Goal: Use online tool/utility: Use online tool/utility

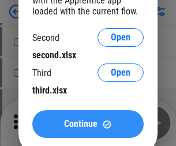
click at [88, 124] on span "Continue" at bounding box center [80, 123] width 33 height 9
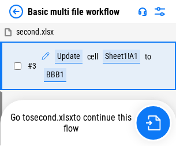
scroll to position [255, 0]
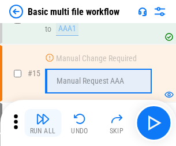
click at [43, 123] on img "button" at bounding box center [43, 119] width 14 height 14
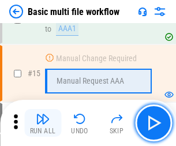
scroll to position [767, 0]
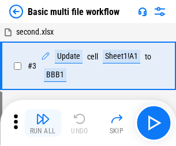
click at [43, 123] on img "button" at bounding box center [43, 119] width 14 height 14
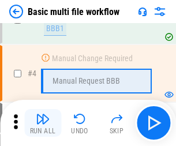
click at [43, 123] on img "button" at bounding box center [43, 119] width 14 height 14
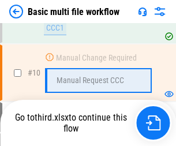
scroll to position [540, 0]
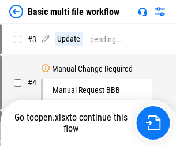
scroll to position [47, 0]
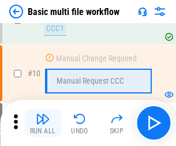
click at [43, 123] on img "button" at bounding box center [43, 119] width 14 height 14
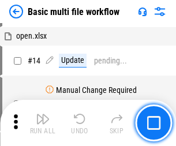
click at [43, 123] on img "button" at bounding box center [43, 119] width 14 height 14
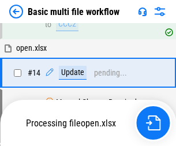
scroll to position [603, 0]
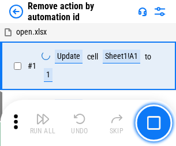
scroll to position [43, 0]
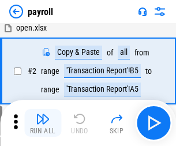
click at [43, 123] on img "button" at bounding box center [43, 119] width 14 height 14
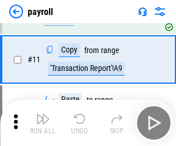
scroll to position [84, 0]
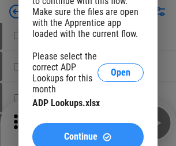
click at [88, 132] on span "Continue" at bounding box center [80, 136] width 33 height 9
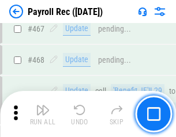
scroll to position [6143, 0]
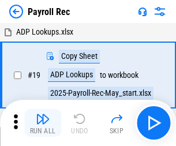
click at [43, 123] on img "button" at bounding box center [43, 119] width 14 height 14
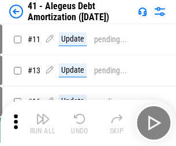
click at [43, 123] on img "button" at bounding box center [43, 119] width 14 height 14
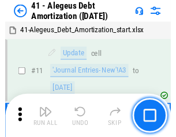
scroll to position [142, 0]
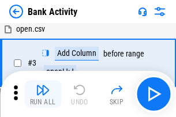
click at [43, 94] on img "button" at bounding box center [43, 90] width 14 height 14
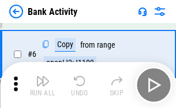
scroll to position [61, 0]
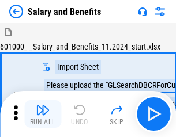
click at [43, 114] on img "button" at bounding box center [43, 110] width 14 height 14
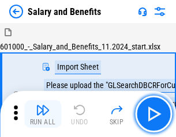
scroll to position [16, 0]
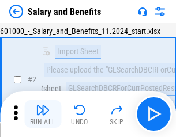
click at [43, 114] on img "button" at bounding box center [43, 110] width 14 height 14
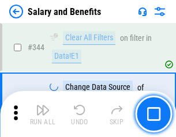
scroll to position [5397, 0]
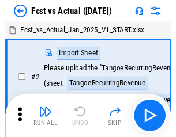
scroll to position [15, 0]
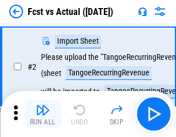
click at [43, 114] on img "button" at bounding box center [43, 110] width 14 height 14
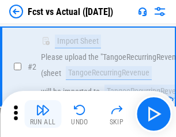
click at [43, 114] on img "button" at bounding box center [43, 110] width 14 height 14
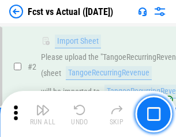
scroll to position [108, 0]
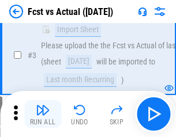
click at [43, 114] on img "button" at bounding box center [43, 110] width 14 height 14
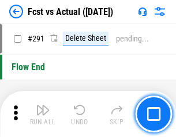
scroll to position [5456, 0]
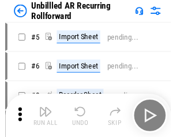
scroll to position [25, 0]
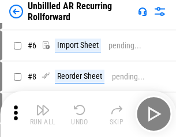
click at [43, 114] on img "button" at bounding box center [43, 110] width 14 height 14
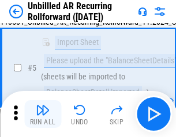
click at [43, 114] on img "button" at bounding box center [43, 110] width 14 height 14
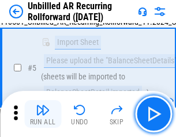
scroll to position [108, 0]
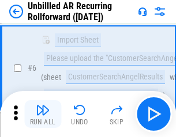
click at [43, 114] on img "button" at bounding box center [43, 110] width 14 height 14
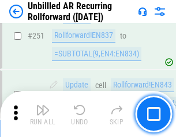
scroll to position [3916, 0]
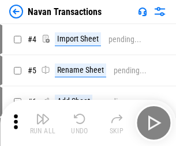
click at [43, 114] on img "button" at bounding box center [43, 119] width 14 height 14
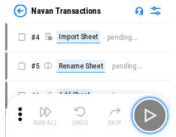
scroll to position [18, 0]
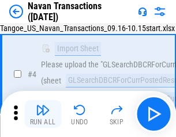
click at [43, 114] on img "button" at bounding box center [43, 110] width 14 height 14
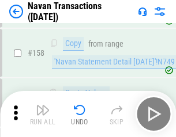
scroll to position [3737, 0]
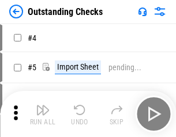
click at [43, 114] on img "button" at bounding box center [43, 110] width 14 height 14
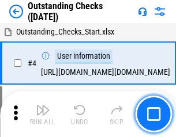
scroll to position [48, 0]
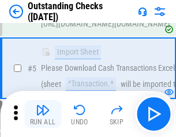
click at [43, 114] on img "button" at bounding box center [43, 110] width 14 height 14
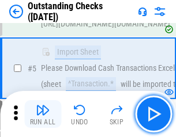
scroll to position [120, 0]
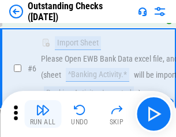
click at [43, 114] on img "button" at bounding box center [43, 110] width 14 height 14
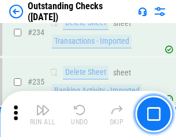
scroll to position [3500, 0]
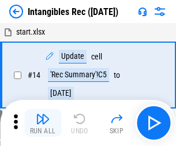
click at [43, 123] on img "button" at bounding box center [43, 119] width 14 height 14
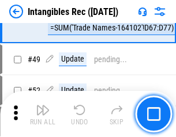
scroll to position [449, 0]
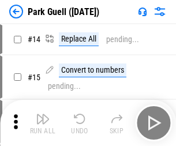
click at [43, 114] on img "button" at bounding box center [43, 119] width 14 height 14
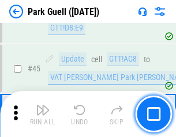
scroll to position [1442, 0]
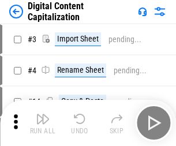
click at [43, 114] on img "button" at bounding box center [43, 119] width 14 height 14
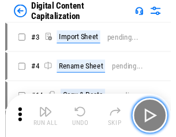
scroll to position [25, 0]
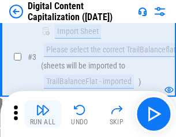
click at [43, 114] on img "button" at bounding box center [43, 110] width 14 height 14
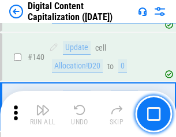
scroll to position [1214, 0]
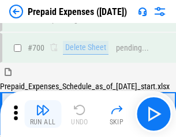
click at [43, 114] on img "button" at bounding box center [43, 110] width 14 height 14
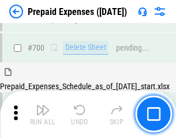
scroll to position [3102, 0]
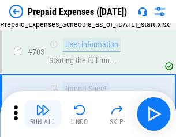
click at [43, 114] on img "button" at bounding box center [43, 110] width 14 height 14
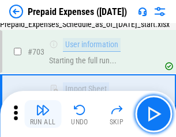
scroll to position [3170, 0]
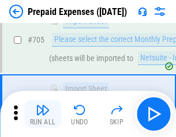
click at [43, 114] on img "button" at bounding box center [43, 110] width 14 height 14
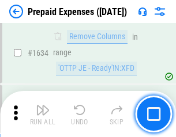
scroll to position [11224, 0]
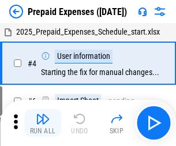
click at [43, 123] on img "button" at bounding box center [43, 119] width 14 height 14
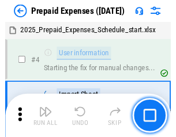
scroll to position [51, 0]
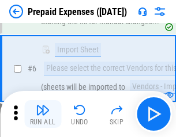
click at [43, 114] on img "button" at bounding box center [43, 110] width 14 height 14
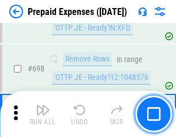
scroll to position [4014, 0]
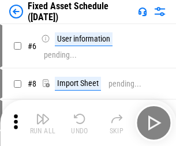
click at [43, 123] on img "button" at bounding box center [43, 119] width 14 height 14
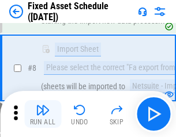
click at [43, 114] on img "button" at bounding box center [43, 110] width 14 height 14
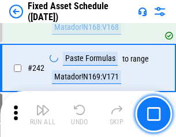
scroll to position [3571, 0]
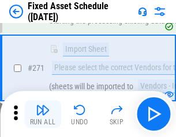
click at [43, 114] on img "button" at bounding box center [43, 110] width 14 height 14
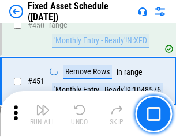
scroll to position [5153, 0]
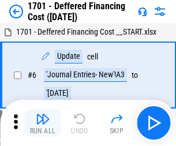
click at [43, 123] on img "button" at bounding box center [43, 119] width 14 height 14
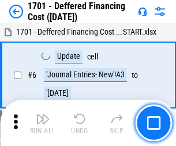
scroll to position [138, 0]
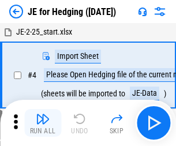
click at [43, 114] on img "button" at bounding box center [43, 119] width 14 height 14
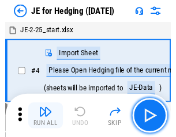
scroll to position [2, 0]
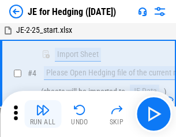
click at [43, 114] on img "button" at bounding box center [43, 110] width 14 height 14
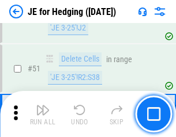
scroll to position [746, 0]
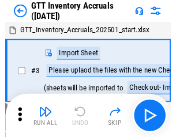
scroll to position [2, 0]
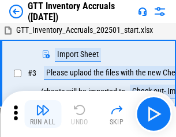
click at [43, 114] on img "button" at bounding box center [43, 110] width 14 height 14
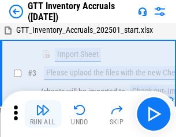
click at [43, 114] on img "button" at bounding box center [43, 110] width 14 height 14
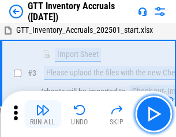
scroll to position [74, 0]
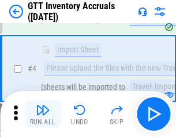
click at [43, 114] on img "button" at bounding box center [43, 110] width 14 height 14
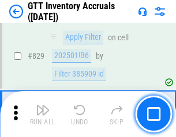
scroll to position [8750, 0]
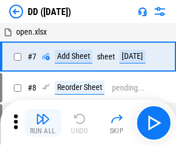
click at [43, 123] on img "button" at bounding box center [43, 119] width 14 height 14
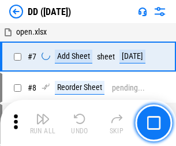
scroll to position [111, 0]
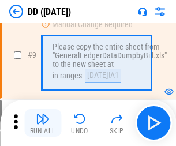
click at [43, 123] on img "button" at bounding box center [43, 119] width 14 height 14
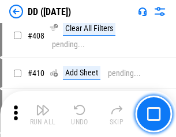
scroll to position [5158, 0]
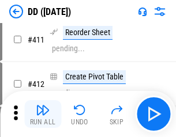
click at [43, 114] on img "button" at bounding box center [43, 110] width 14 height 14
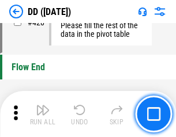
scroll to position [5517, 0]
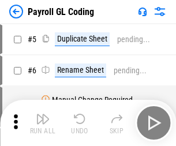
click at [43, 123] on img "button" at bounding box center [43, 119] width 14 height 14
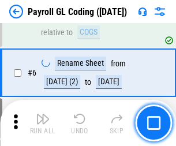
scroll to position [138, 0]
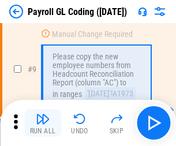
click at [43, 123] on img "button" at bounding box center [43, 119] width 14 height 14
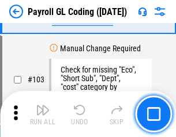
scroll to position [2704, 0]
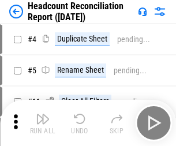
click at [43, 123] on img "button" at bounding box center [43, 119] width 14 height 14
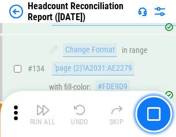
scroll to position [1386, 0]
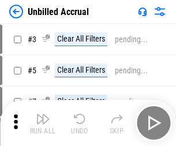
click at [43, 123] on img "button" at bounding box center [43, 119] width 14 height 14
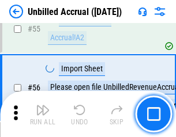
scroll to position [1204, 0]
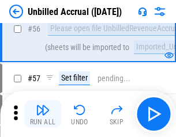
click at [43, 114] on img "button" at bounding box center [43, 110] width 14 height 14
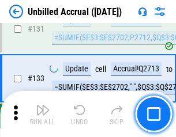
scroll to position [3434, 0]
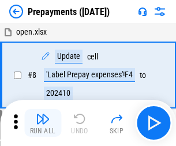
click at [43, 123] on img "button" at bounding box center [43, 119] width 14 height 14
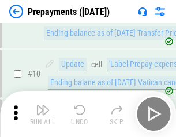
scroll to position [72, 0]
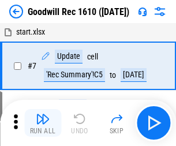
click at [43, 123] on img "button" at bounding box center [43, 119] width 14 height 14
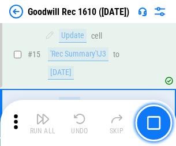
scroll to position [197, 0]
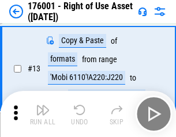
scroll to position [74, 0]
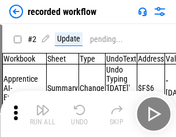
click at [43, 114] on img "button" at bounding box center [43, 110] width 14 height 14
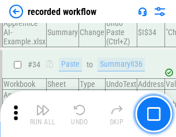
scroll to position [3603, 0]
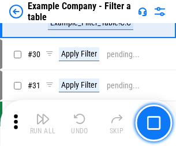
scroll to position [1055, 0]
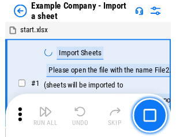
scroll to position [18, 0]
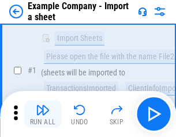
click at [43, 114] on img "button" at bounding box center [43, 110] width 14 height 14
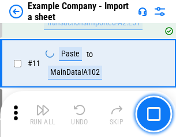
scroll to position [255, 0]
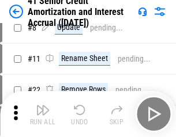
click at [43, 114] on img "button" at bounding box center [43, 110] width 14 height 14
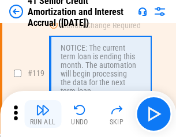
click at [43, 114] on img "button" at bounding box center [43, 110] width 14 height 14
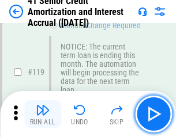
scroll to position [1088, 0]
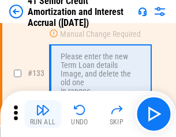
click at [43, 114] on img "button" at bounding box center [43, 110] width 14 height 14
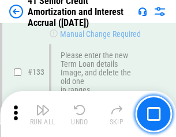
scroll to position [1205, 0]
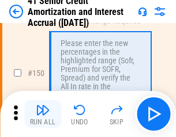
click at [43, 114] on img "button" at bounding box center [43, 110] width 14 height 14
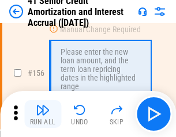
click at [43, 114] on img "button" at bounding box center [43, 110] width 14 height 14
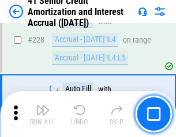
scroll to position [2582, 0]
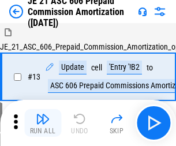
click at [43, 114] on img "button" at bounding box center [43, 119] width 14 height 14
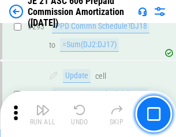
scroll to position [2121, 0]
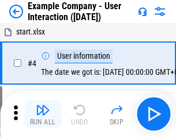
click at [43, 114] on img "button" at bounding box center [43, 110] width 14 height 14
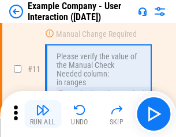
click at [43, 114] on img "button" at bounding box center [43, 110] width 14 height 14
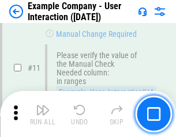
scroll to position [250, 0]
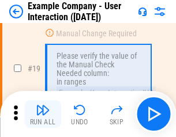
click at [43, 114] on img "button" at bounding box center [43, 110] width 14 height 14
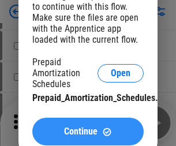
click at [88, 131] on span "Continue" at bounding box center [80, 131] width 33 height 9
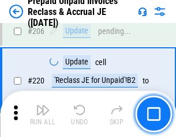
scroll to position [1494, 0]
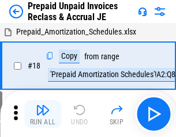
click at [43, 114] on img "button" at bounding box center [43, 110] width 14 height 14
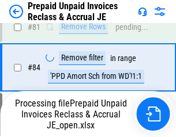
scroll to position [774, 0]
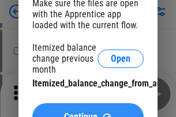
click at [88, 112] on span "Continue" at bounding box center [80, 116] width 33 height 9
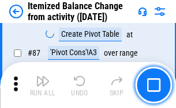
scroll to position [1127, 0]
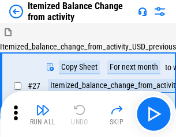
scroll to position [18, 0]
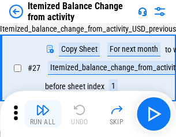
click at [43, 114] on img "button" at bounding box center [43, 110] width 14 height 14
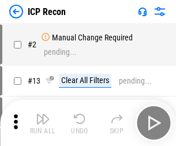
scroll to position [5, 0]
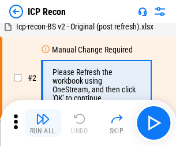
click at [43, 123] on img "button" at bounding box center [43, 119] width 14 height 14
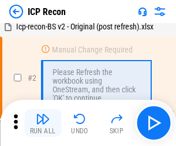
click at [43, 123] on img "button" at bounding box center [43, 119] width 14 height 14
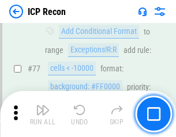
scroll to position [1036, 0]
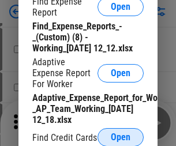
click at [120, 137] on span "Open" at bounding box center [121, 137] width 20 height 9
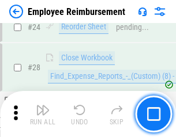
scroll to position [539, 0]
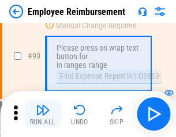
click at [43, 114] on img "button" at bounding box center [43, 110] width 14 height 14
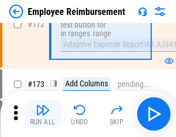
click at [43, 114] on img "button" at bounding box center [43, 110] width 14 height 14
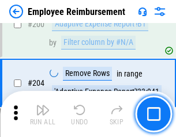
scroll to position [2917, 0]
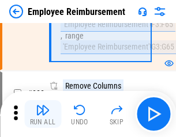
click at [43, 114] on img "button" at bounding box center [43, 110] width 14 height 14
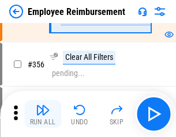
click at [43, 114] on img "button" at bounding box center [43, 110] width 14 height 14
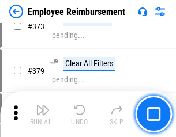
scroll to position [6141, 0]
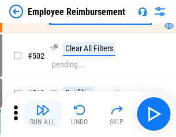
click at [43, 114] on img "button" at bounding box center [43, 110] width 14 height 14
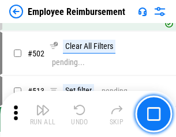
scroll to position [7327, 0]
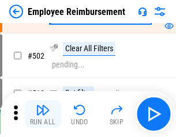
click at [43, 114] on img "button" at bounding box center [43, 110] width 14 height 14
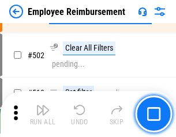
click at [43, 114] on img "button" at bounding box center [43, 110] width 14 height 14
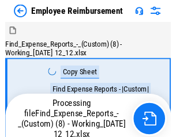
scroll to position [39, 0]
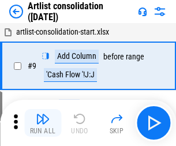
click at [43, 123] on img "button" at bounding box center [43, 119] width 14 height 14
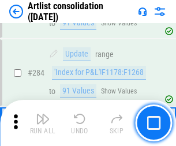
scroll to position [4767, 0]
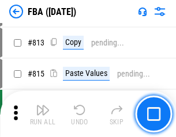
scroll to position [10022, 0]
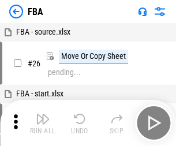
scroll to position [12, 0]
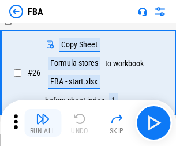
click at [43, 123] on img "button" at bounding box center [43, 119] width 14 height 14
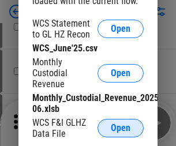
click at [120, 128] on span "Open" at bounding box center [121, 127] width 20 height 9
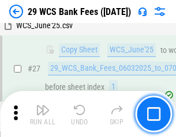
scroll to position [230, 0]
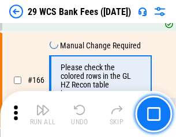
click at [43, 114] on img "button" at bounding box center [43, 110] width 14 height 14
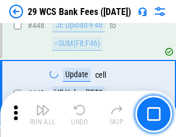
scroll to position [5582, 0]
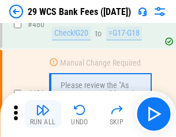
click at [43, 114] on img "button" at bounding box center [43, 110] width 14 height 14
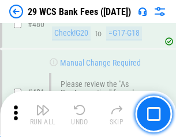
scroll to position [5944, 0]
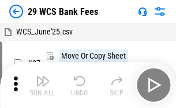
scroll to position [21, 0]
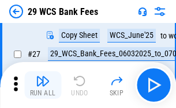
click at [43, 85] on img "button" at bounding box center [43, 81] width 14 height 14
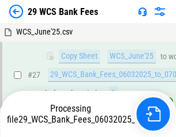
scroll to position [230, 0]
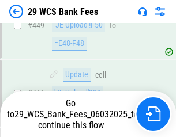
scroll to position [5864, 0]
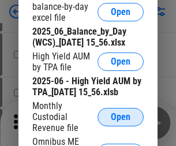
click at [120, 122] on span "Open" at bounding box center [121, 116] width 20 height 9
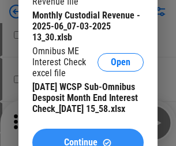
click at [88, 138] on span "Continue" at bounding box center [80, 142] width 33 height 9
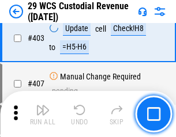
scroll to position [5339, 0]
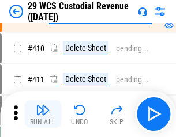
click at [43, 114] on img "button" at bounding box center [43, 110] width 14 height 14
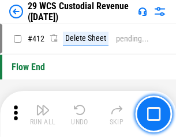
scroll to position [5505, 0]
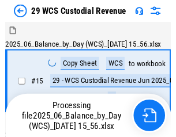
scroll to position [28, 0]
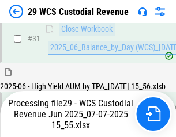
scroll to position [592, 0]
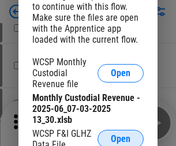
click at [120, 137] on span "Open" at bounding box center [121, 138] width 20 height 9
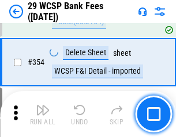
scroll to position [3832, 0]
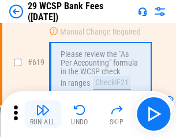
click at [43, 114] on img "button" at bounding box center [43, 110] width 14 height 14
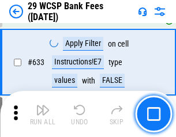
scroll to position [6644, 0]
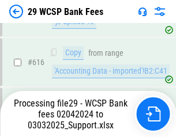
scroll to position [6359, 0]
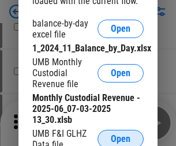
click at [120, 137] on span "Open" at bounding box center [121, 138] width 20 height 9
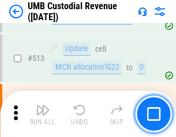
scroll to position [5576, 0]
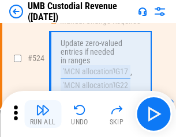
click at [43, 114] on img "button" at bounding box center [43, 110] width 14 height 14
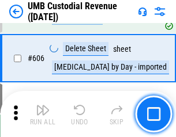
scroll to position [6654, 0]
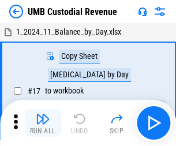
click at [43, 123] on img "button" at bounding box center [43, 119] width 14 height 14
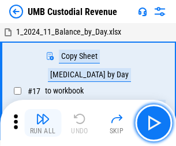
scroll to position [9, 0]
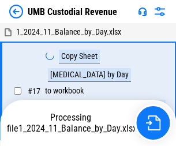
scroll to position [9, 0]
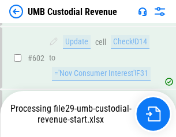
scroll to position [6578, 0]
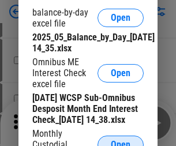
click at [120, 140] on span "Open" at bounding box center [121, 144] width 20 height 9
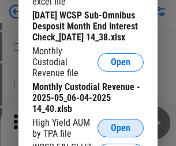
click at [120, 133] on span "Open" at bounding box center [121, 127] width 20 height 9
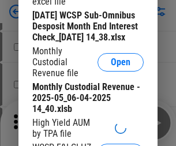
scroll to position [221, 0]
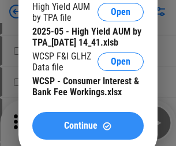
click at [88, 130] on span "Continue" at bounding box center [80, 125] width 33 height 9
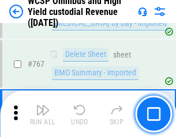
scroll to position [9393, 0]
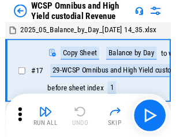
scroll to position [6, 0]
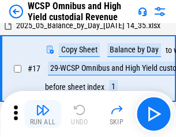
click at [43, 114] on img "button" at bounding box center [43, 110] width 14 height 14
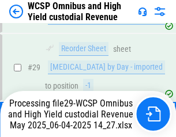
scroll to position [240, 0]
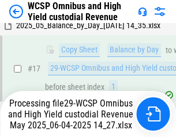
scroll to position [240, 0]
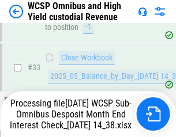
scroll to position [571, 0]
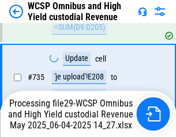
scroll to position [9317, 0]
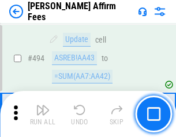
scroll to position [3134, 0]
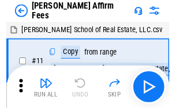
scroll to position [12, 0]
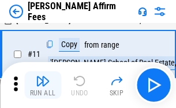
click at [43, 85] on img "button" at bounding box center [43, 81] width 14 height 14
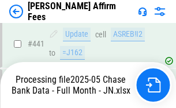
scroll to position [3023, 0]
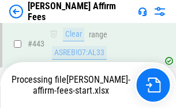
scroll to position [3023, 0]
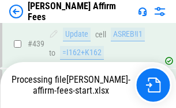
scroll to position [3023, 0]
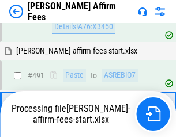
scroll to position [3076, 0]
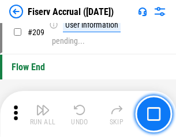
scroll to position [3580, 0]
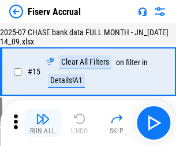
click at [43, 123] on img "button" at bounding box center [43, 119] width 14 height 14
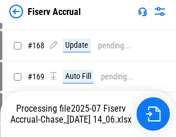
scroll to position [3033, 0]
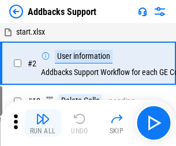
click at [43, 114] on img "button" at bounding box center [43, 119] width 14 height 14
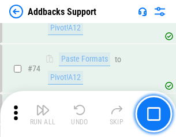
scroll to position [839, 0]
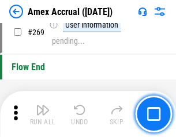
scroll to position [3376, 0]
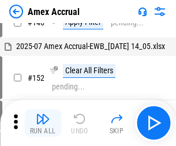
click at [43, 123] on img "button" at bounding box center [43, 119] width 14 height 14
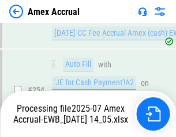
scroll to position [3504, 0]
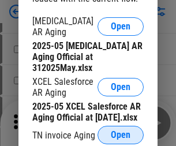
click at [120, 131] on span "Open" at bounding box center [121, 134] width 20 height 9
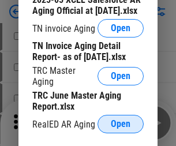
click at [120, 120] on span "Open" at bounding box center [121, 123] width 20 height 9
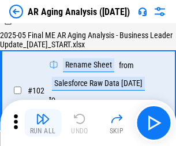
click at [43, 123] on img "button" at bounding box center [43, 119] width 14 height 14
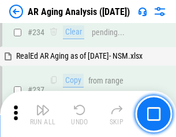
scroll to position [1787, 0]
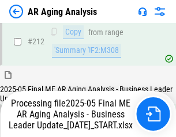
scroll to position [1774, 0]
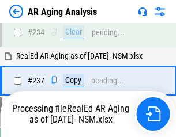
scroll to position [1821, 0]
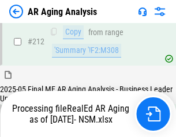
scroll to position [1724, 0]
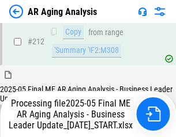
scroll to position [1774, 0]
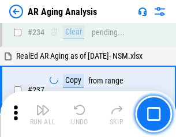
scroll to position [1774, 0]
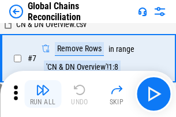
click at [43, 94] on img "button" at bounding box center [43, 90] width 14 height 14
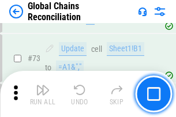
scroll to position [1415, 0]
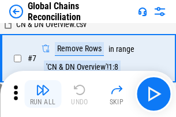
click at [43, 94] on img "button" at bounding box center [43, 90] width 14 height 14
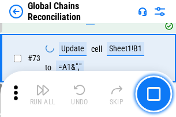
scroll to position [1415, 0]
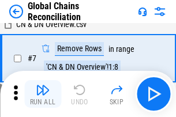
click at [43, 94] on img "button" at bounding box center [43, 90] width 14 height 14
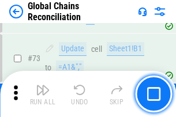
scroll to position [1415, 0]
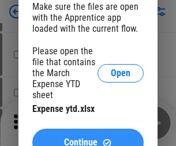
click at [88, 138] on span "Continue" at bounding box center [80, 142] width 33 height 9
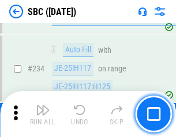
scroll to position [2180, 0]
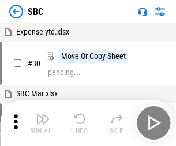
click at [43, 123] on img "button" at bounding box center [43, 119] width 14 height 14
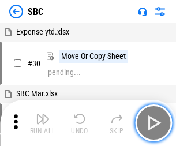
scroll to position [12, 0]
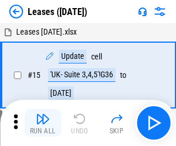
click at [43, 123] on img "button" at bounding box center [43, 119] width 14 height 14
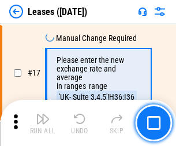
click at [43, 123] on img "button" at bounding box center [43, 119] width 14 height 14
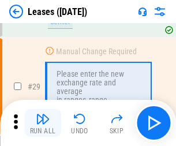
click at [43, 123] on img "button" at bounding box center [43, 119] width 14 height 14
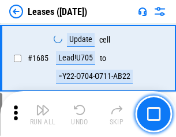
scroll to position [18862, 0]
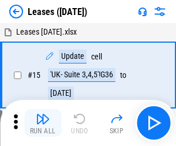
click at [43, 123] on img "button" at bounding box center [43, 119] width 14 height 14
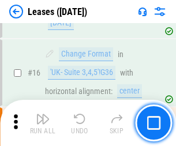
scroll to position [153, 0]
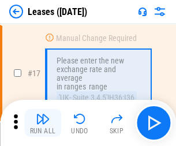
click at [43, 123] on img "button" at bounding box center [43, 119] width 14 height 14
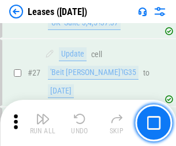
scroll to position [433, 0]
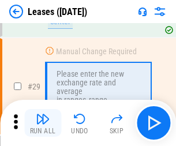
click at [43, 123] on img "button" at bounding box center [43, 119] width 14 height 14
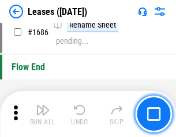
scroll to position [18862, 0]
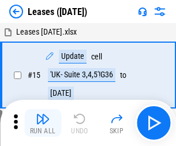
click at [43, 123] on img "button" at bounding box center [43, 119] width 14 height 14
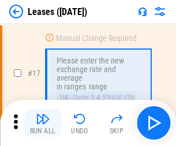
click at [43, 123] on img "button" at bounding box center [43, 119] width 14 height 14
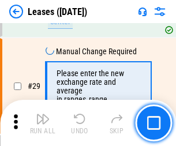
click at [43, 123] on img "button" at bounding box center [43, 119] width 14 height 14
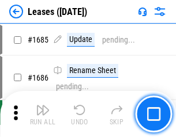
scroll to position [18862, 0]
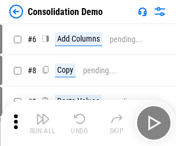
click at [43, 123] on img "button" at bounding box center [43, 119] width 14 height 14
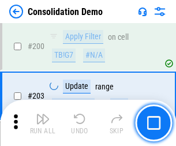
scroll to position [3615, 0]
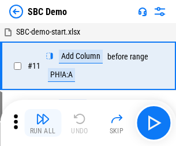
click at [43, 123] on img "button" at bounding box center [43, 119] width 14 height 14
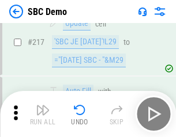
scroll to position [2846, 0]
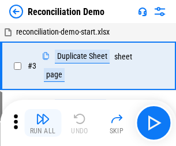
click at [43, 123] on img "button" at bounding box center [43, 119] width 14 height 14
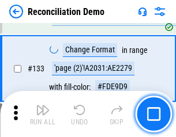
scroll to position [1369, 0]
